Goal: Check status: Check status

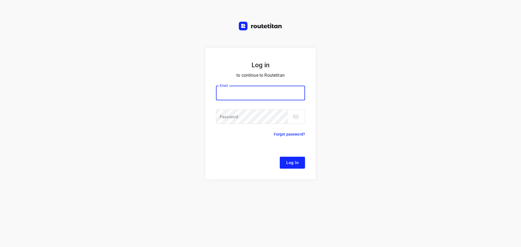
click at [226, 86] on input "email" at bounding box center [260, 93] width 89 height 15
type input "[EMAIL_ADDRESS][DOMAIN_NAME]"
click at [286, 161] on span "Log In" at bounding box center [292, 162] width 12 height 7
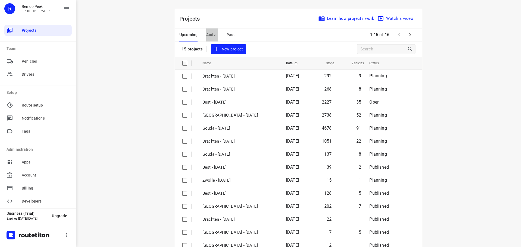
click at [214, 32] on span "Active" at bounding box center [211, 34] width 11 height 7
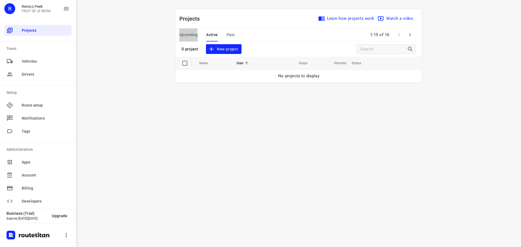
click at [195, 38] on button "Upcoming" at bounding box center [188, 35] width 18 height 13
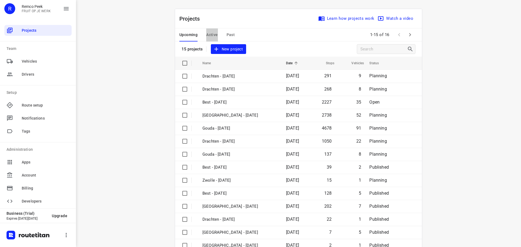
click at [208, 41] on button "Active" at bounding box center [211, 35] width 11 height 13
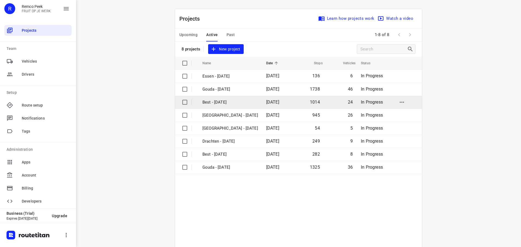
click at [222, 102] on p "Best - [DATE]" at bounding box center [231, 102] width 56 height 6
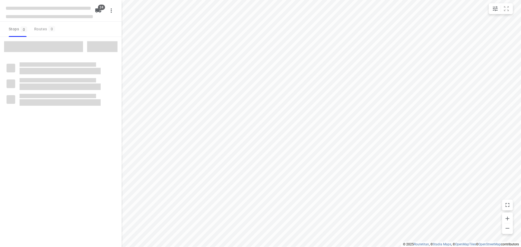
type input "distance"
checkbox input "true"
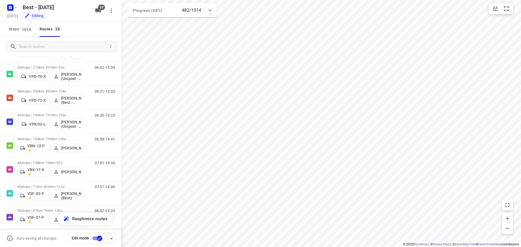
scroll to position [246, 0]
click at [208, 10] on icon at bounding box center [210, 10] width 7 height 7
click at [106, 34] on div "Stops 1014 Routes 23" at bounding box center [61, 29] width 122 height 15
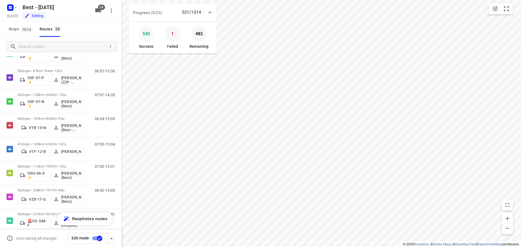
scroll to position [394, 0]
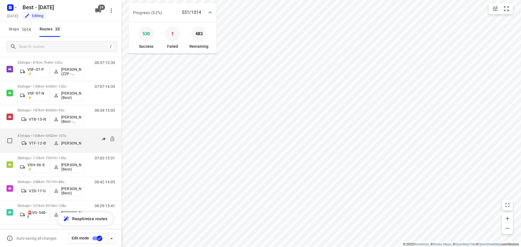
click at [76, 131] on div "47 stops • 103km • 6h52m • 107u VTF-12-B [PERSON_NAME]" at bounding box center [50, 140] width 66 height 19
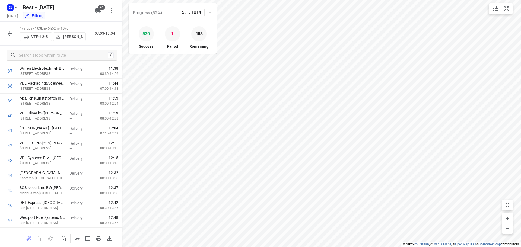
scroll to position [579, 0]
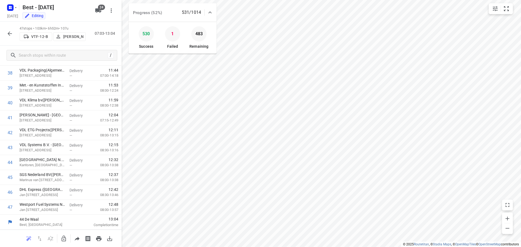
click at [10, 35] on icon "button" at bounding box center [10, 33] width 7 height 7
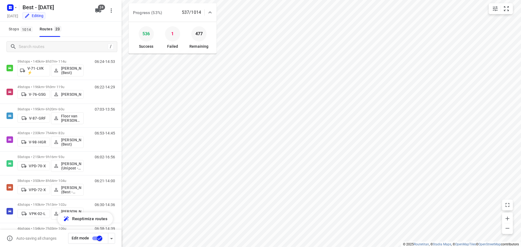
scroll to position [168, 0]
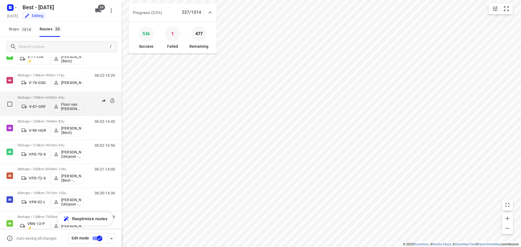
click at [53, 96] on p "36 stops • 195km • 6h20m • 60u" at bounding box center [50, 98] width 66 height 4
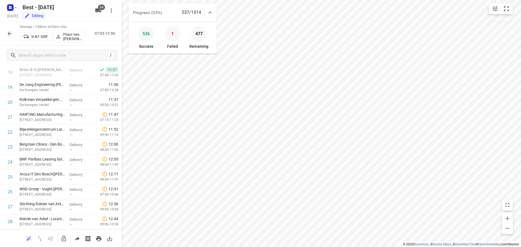
scroll to position [415, 0]
click at [13, 37] on button "button" at bounding box center [9, 33] width 11 height 11
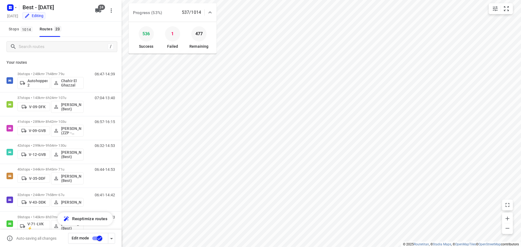
click at [210, 15] on icon at bounding box center [210, 12] width 7 height 7
